Goal: Download file/media

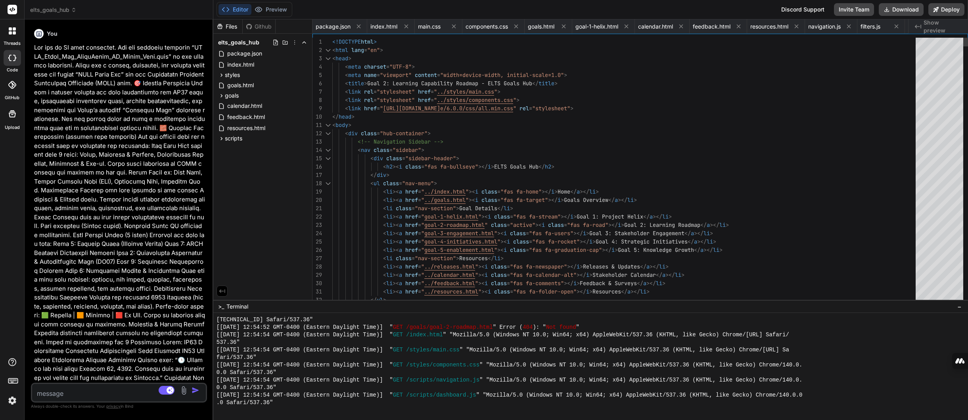
scroll to position [1522, 0]
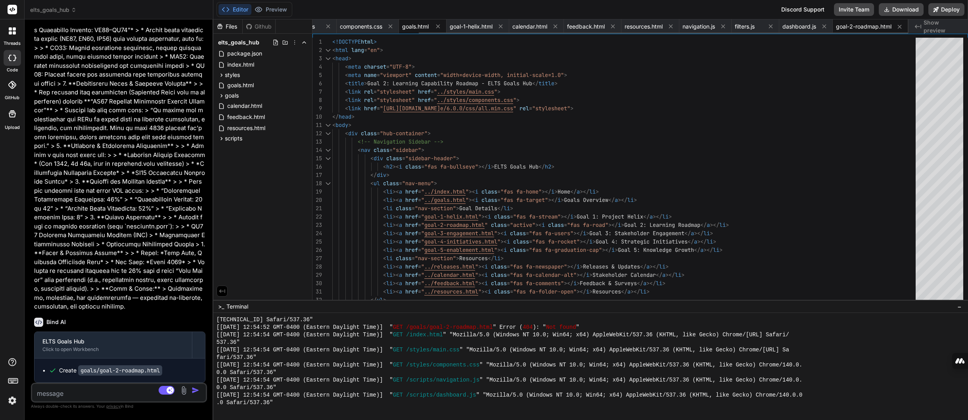
click at [412, 30] on span "goals.html" at bounding box center [415, 27] width 27 height 8
type textarea "<script src="scripts/navigation.js"></script> <script src="scripts/filters.js">…"
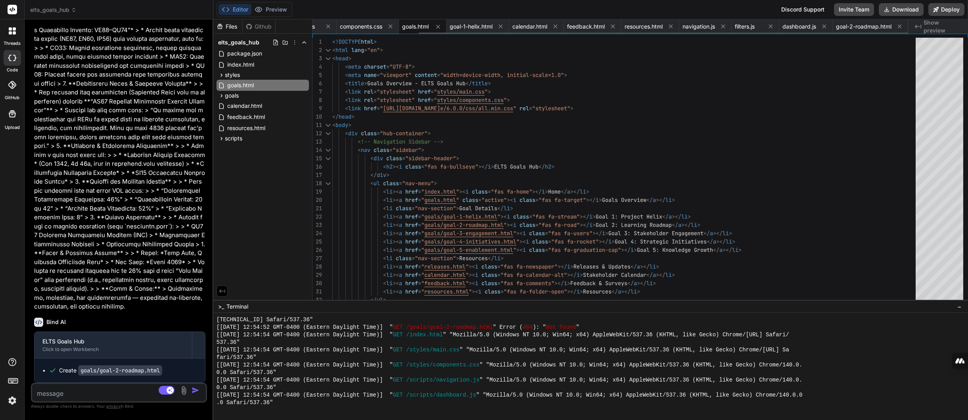
drag, startPoint x: 412, startPoint y: 30, endPoint x: 411, endPoint y: 25, distance: 5.2
click at [411, 25] on span "goals.html" at bounding box center [415, 27] width 27 height 8
click at [304, 127] on icon at bounding box center [304, 128] width 6 height 6
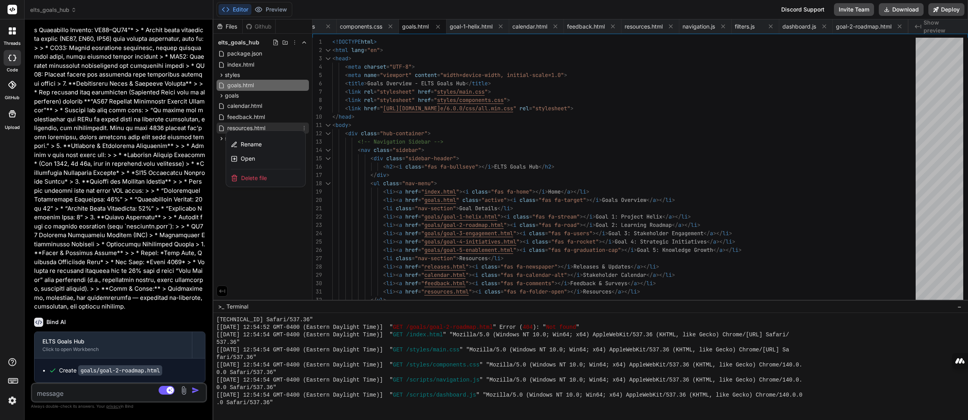
click at [259, 214] on div at bounding box center [590, 219] width 755 height 401
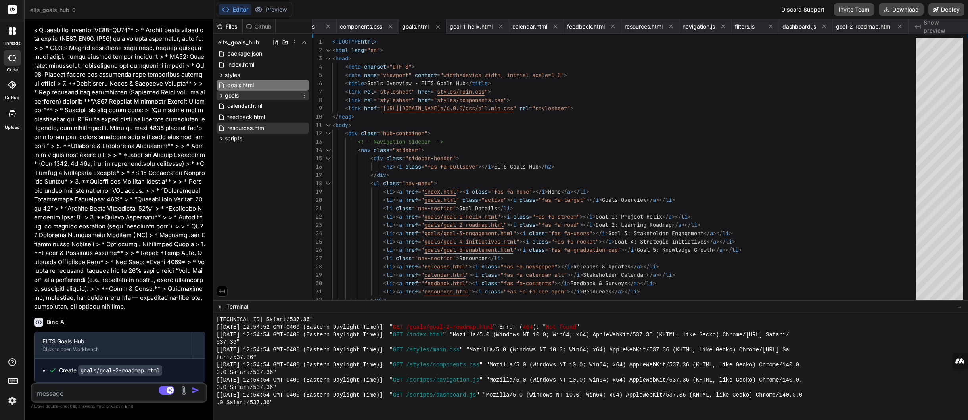
click at [220, 96] on icon at bounding box center [221, 95] width 7 height 7
click at [303, 117] on icon at bounding box center [304, 118] width 6 height 6
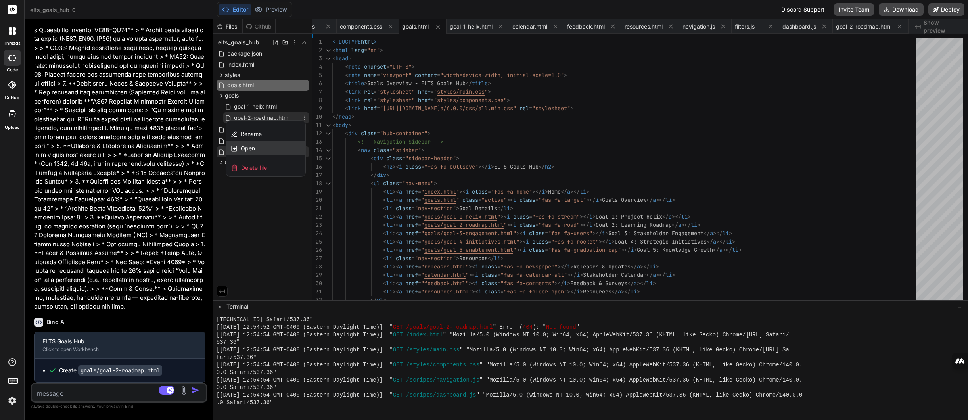
click at [251, 145] on span "Open" at bounding box center [248, 148] width 14 height 8
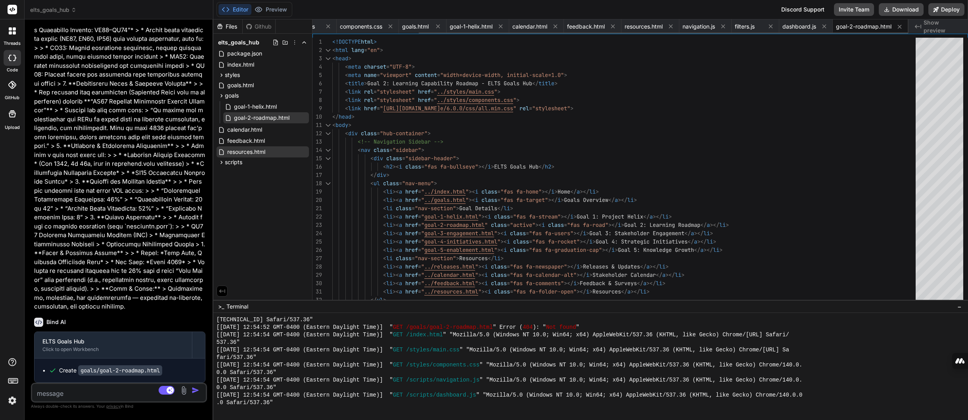
click at [857, 28] on span "goal-2-roadmap.html" at bounding box center [864, 27] width 56 height 8
click at [907, 9] on button "Download" at bounding box center [901, 9] width 45 height 13
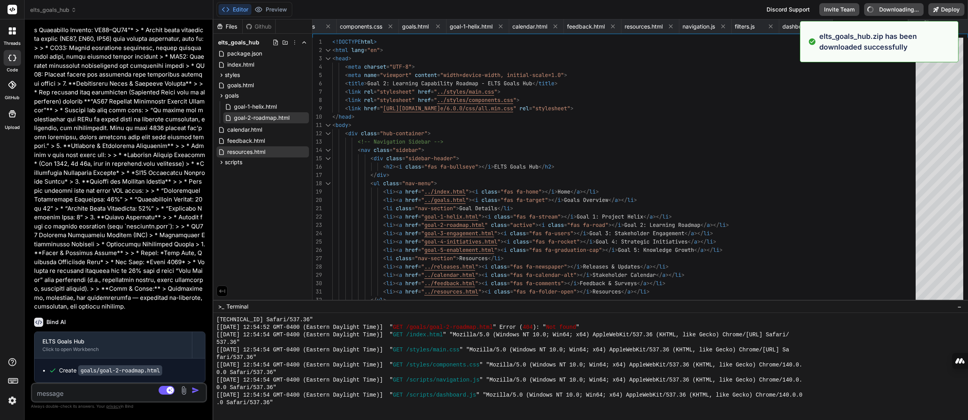
type textarea "x"
